Goal: Check status: Check status

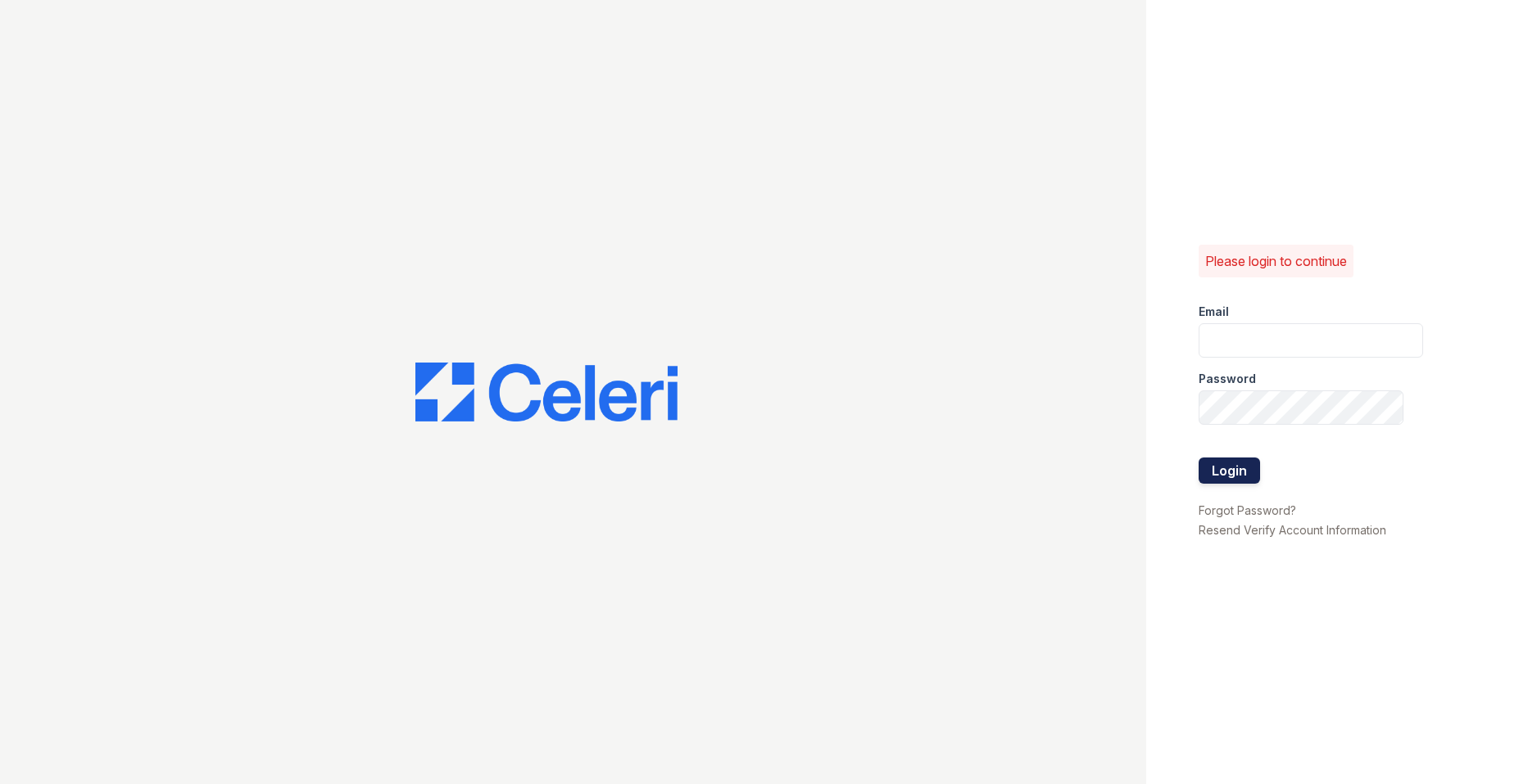
type input "[EMAIL_ADDRESS][DOMAIN_NAME]"
click at [1248, 460] on button "Login" at bounding box center [1229, 471] width 61 height 27
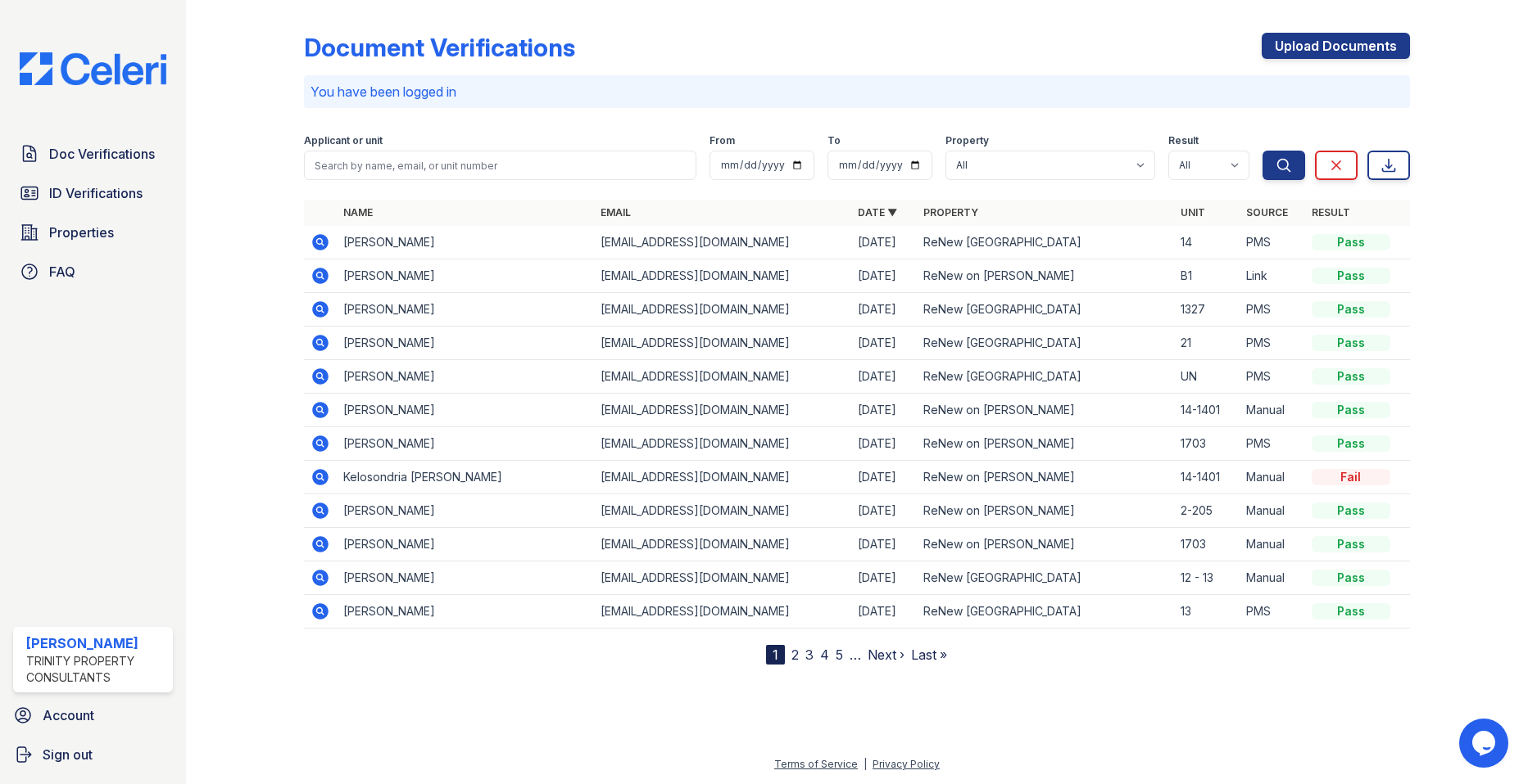
click at [320, 269] on icon at bounding box center [320, 276] width 17 height 17
